Goal: Find specific page/section: Find specific page/section

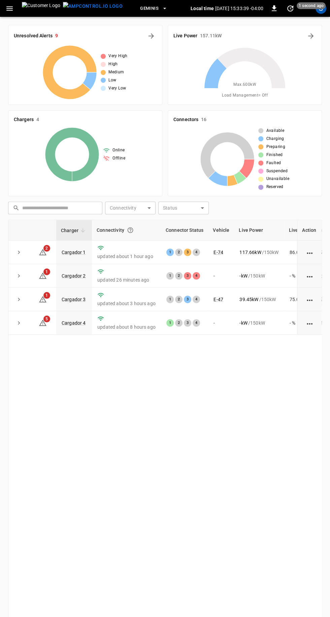
scroll to position [0, 6]
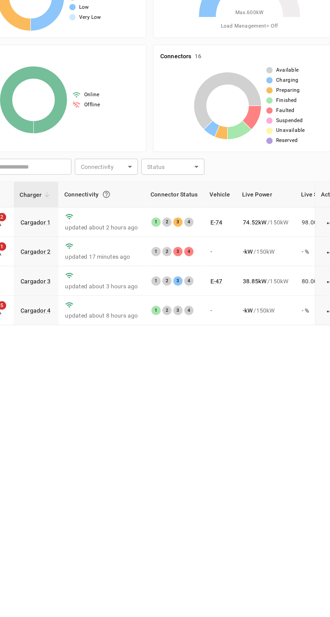
scroll to position [0, 0]
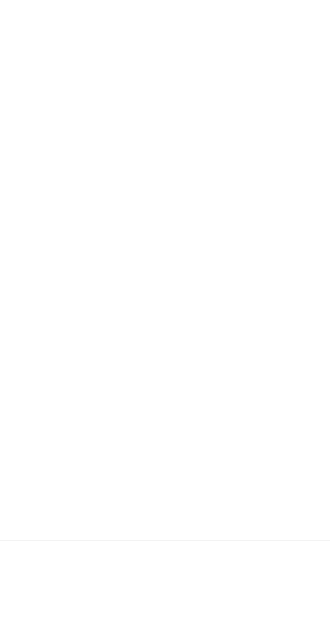
scroll to position [70, 0]
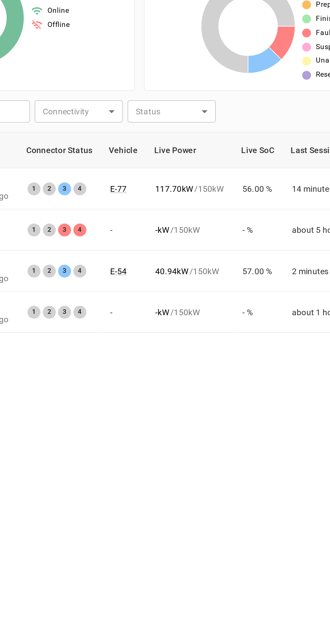
scroll to position [0, 66]
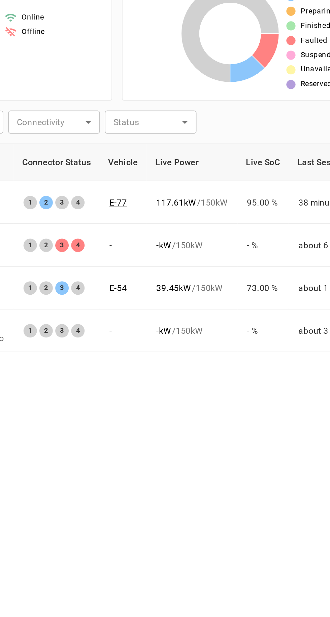
scroll to position [0, 54]
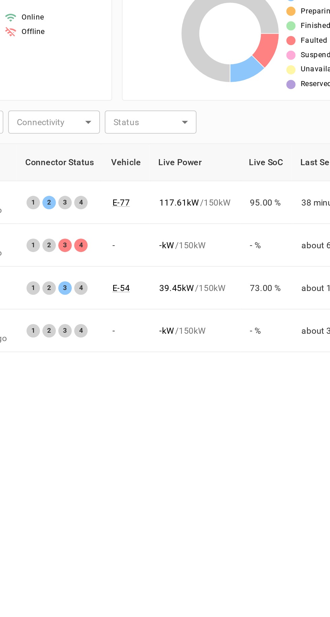
click at [279, 477] on div "Charger Connectivity Connector Status Vehicle Live Power Live SoC Last Session …" at bounding box center [164, 434] width 313 height 432
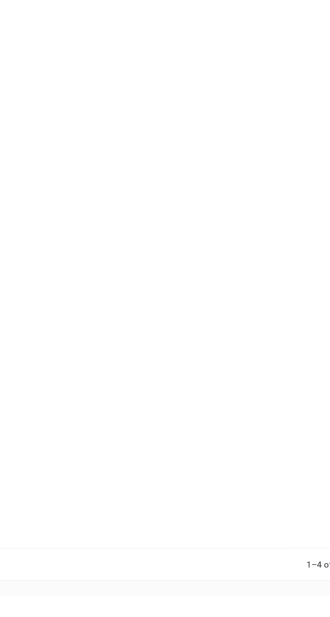
scroll to position [86, 0]
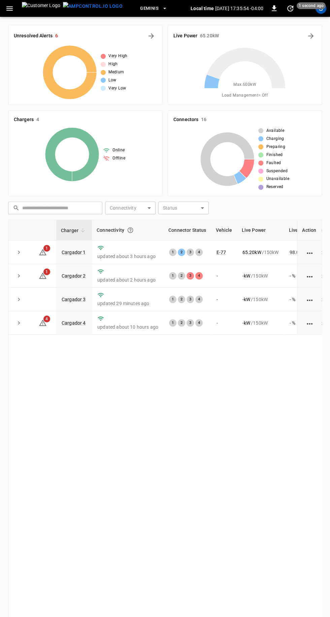
click at [259, 611] on div "Charger Connectivity Connector Status Vehicle Live Power Live SoC Last Session …" at bounding box center [164, 436] width 313 height 432
